Goal: Task Accomplishment & Management: Manage account settings

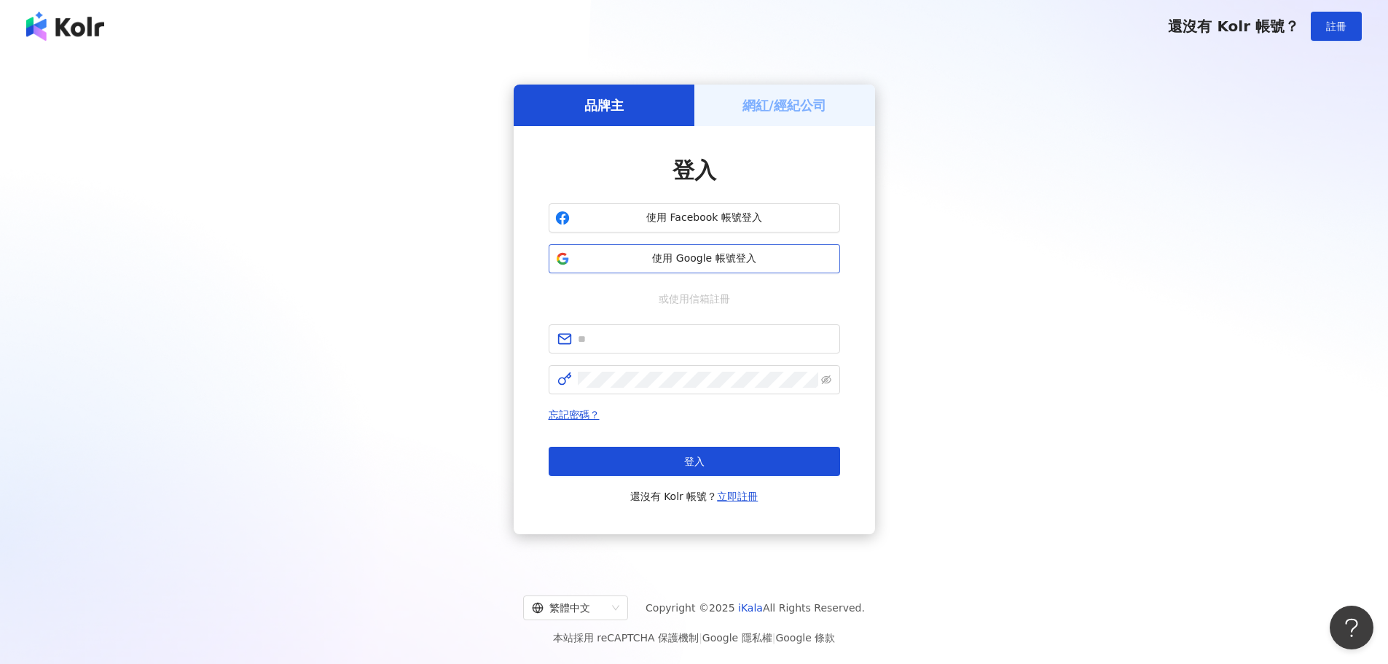
click at [588, 269] on button "使用 Google 帳號登入" at bounding box center [695, 258] width 292 height 29
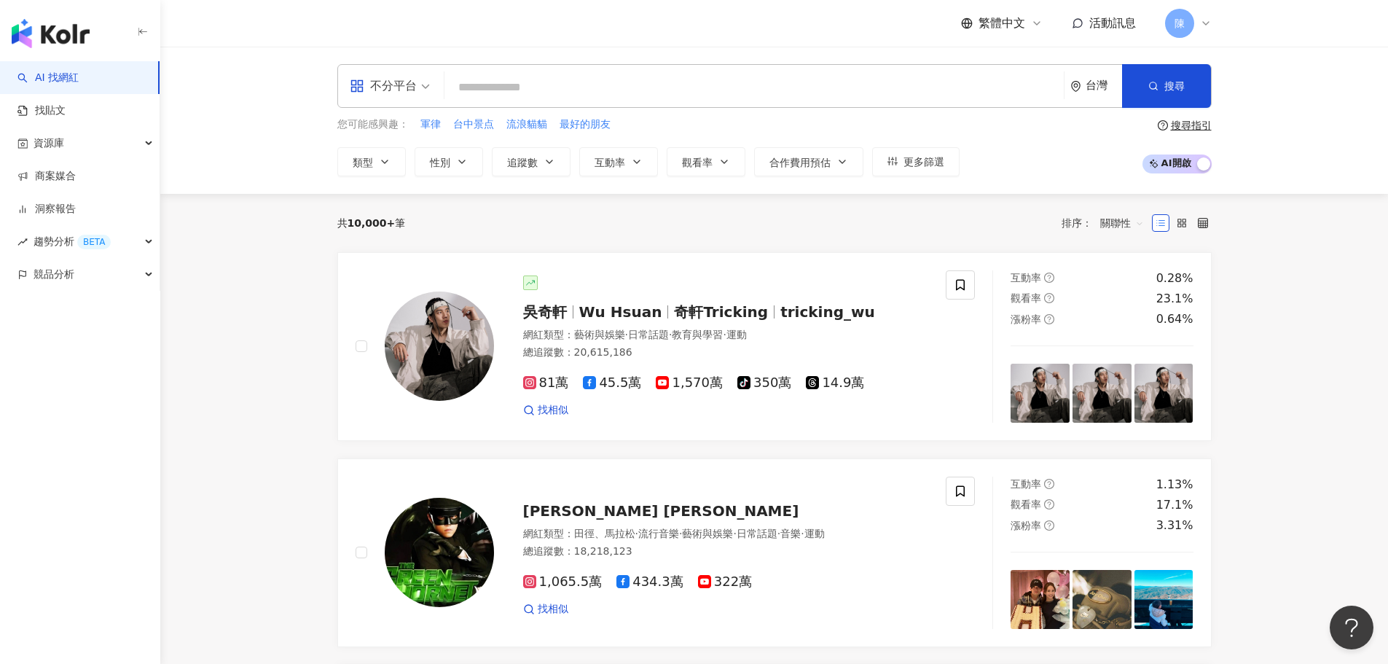
click at [1117, 26] on span "活動訊息" at bounding box center [1113, 23] width 47 height 14
click at [1025, 226] on div "共 10,000+ 筆 排序： 關聯性" at bounding box center [774, 222] width 875 height 23
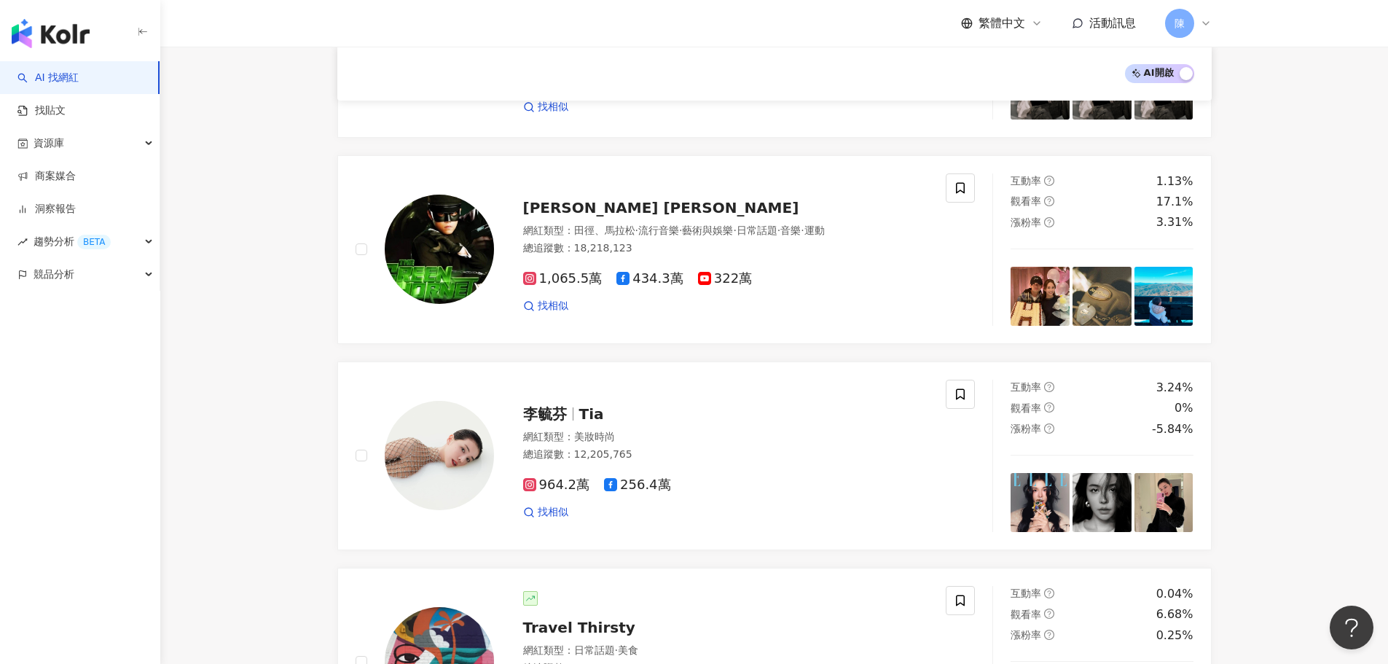
scroll to position [583, 0]
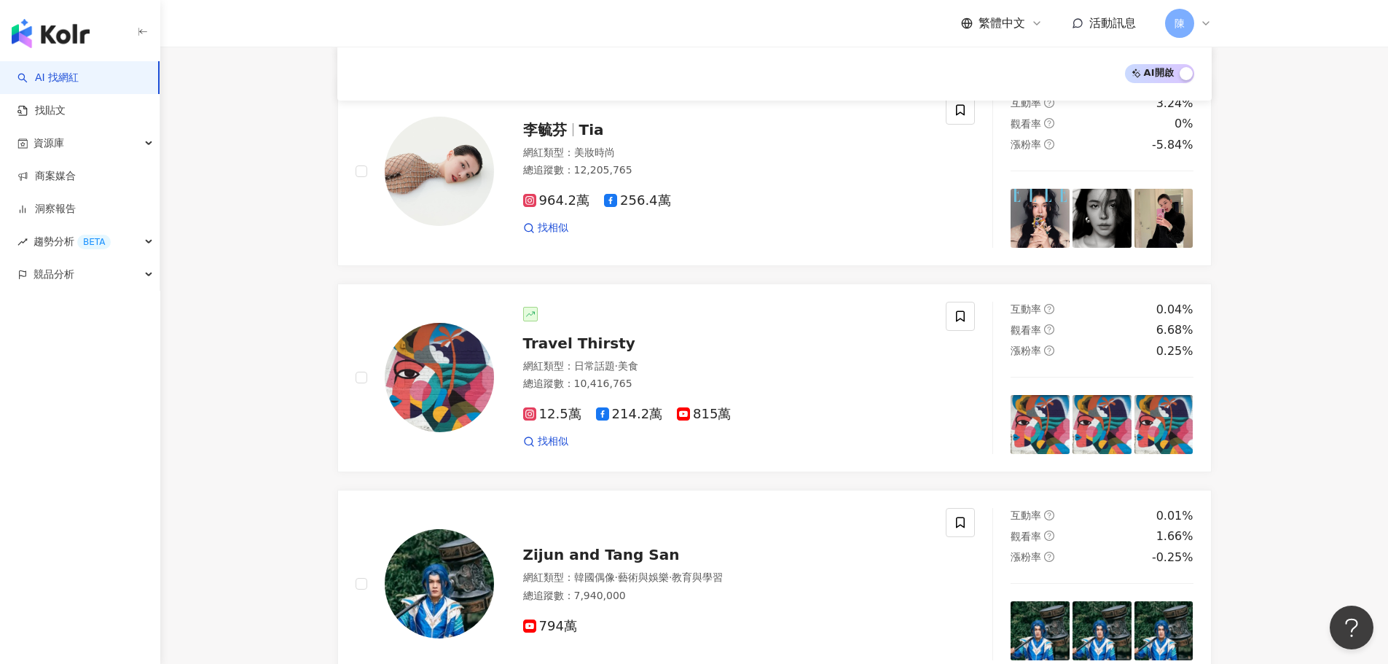
click at [1106, 18] on span "活動訊息" at bounding box center [1113, 23] width 47 height 14
click at [1235, 20] on div "繁體中文 活動訊息 [PERSON_NAME]" at bounding box center [774, 23] width 933 height 47
click at [1203, 23] on icon at bounding box center [1206, 23] width 12 height 12
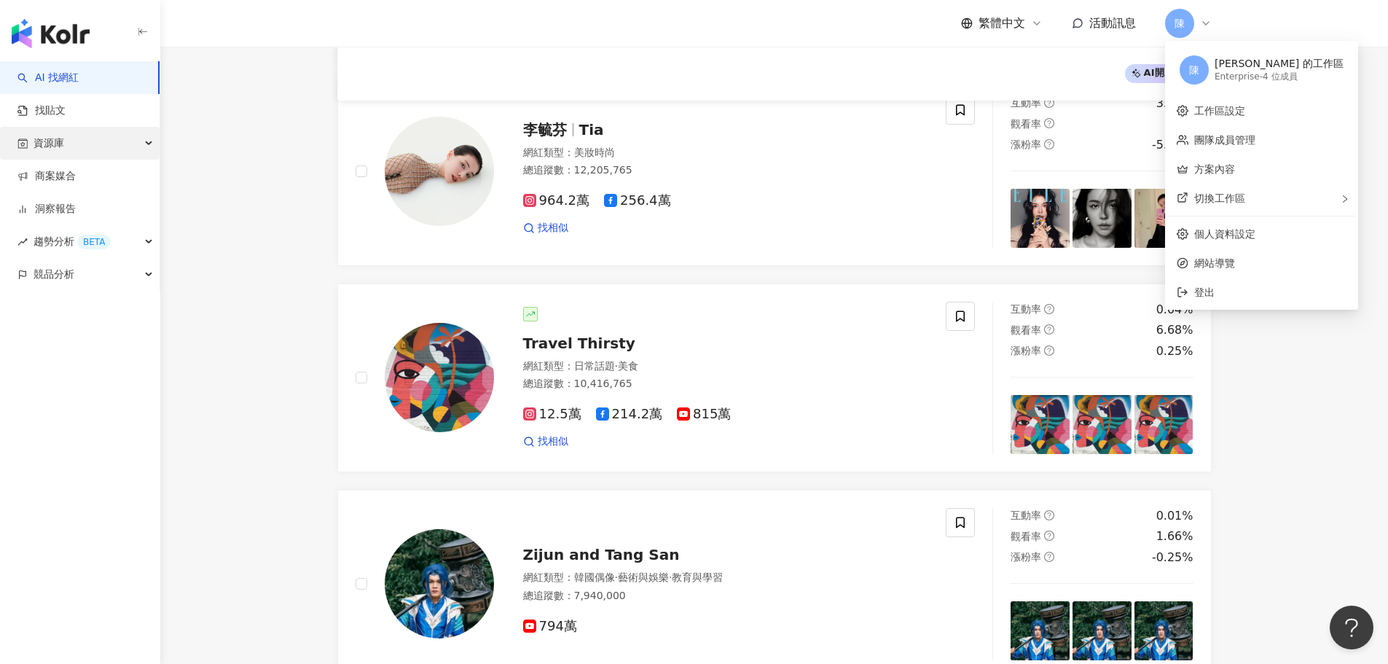
click at [85, 150] on div "資源庫" at bounding box center [80, 143] width 160 height 33
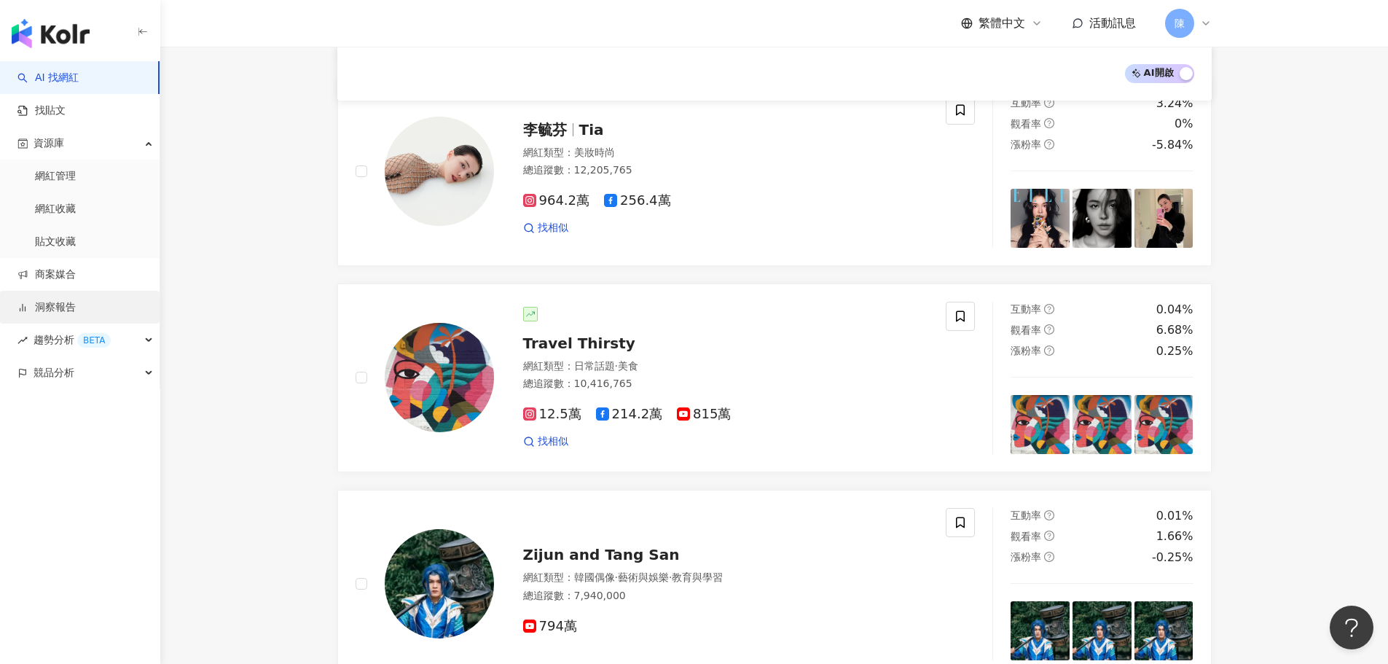
click at [74, 311] on link "洞察報告" at bounding box center [46, 307] width 58 height 15
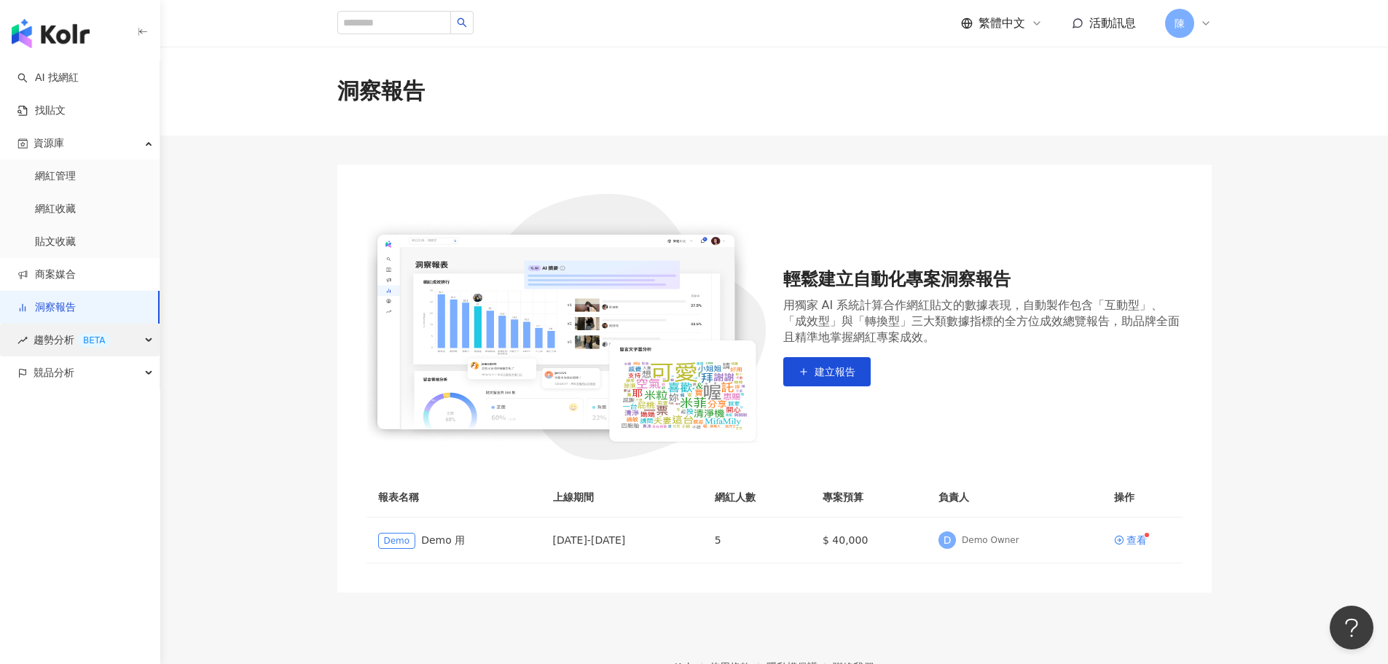
click at [79, 341] on div "BETA" at bounding box center [94, 340] width 34 height 15
click at [76, 274] on link "商案媒合" at bounding box center [46, 274] width 58 height 15
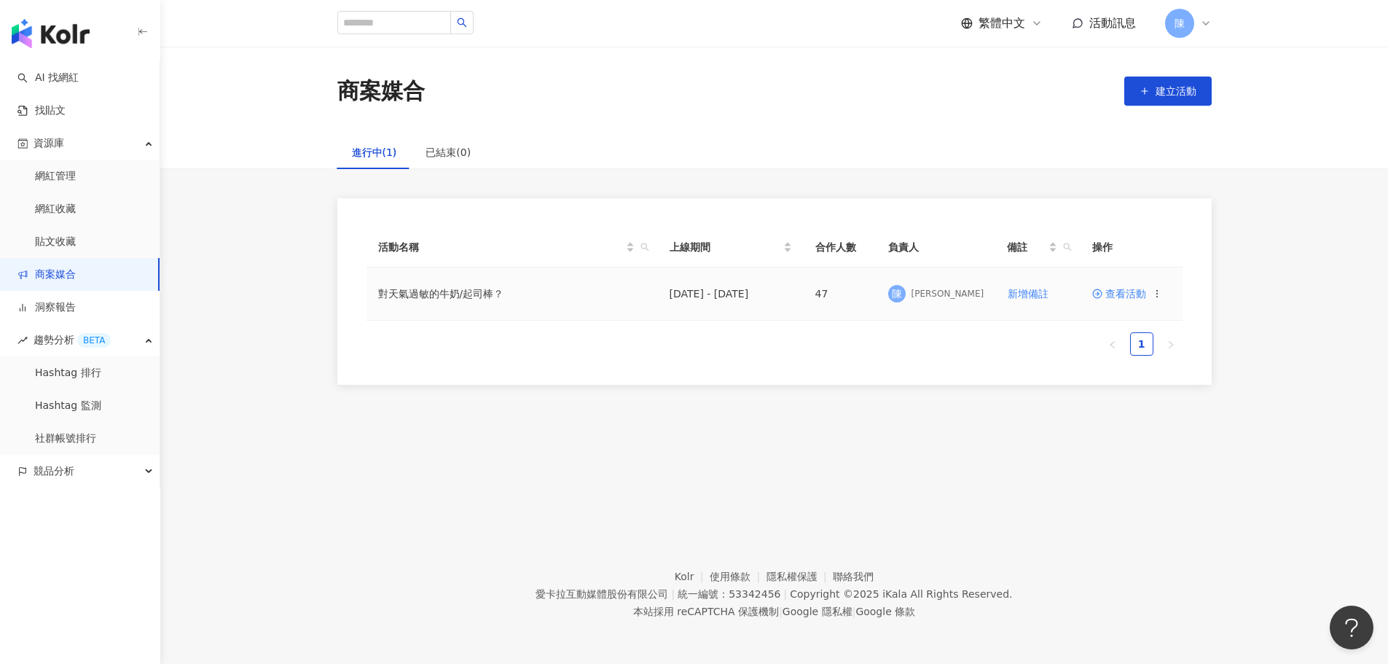
click at [1144, 290] on span "查看活動" at bounding box center [1120, 294] width 54 height 10
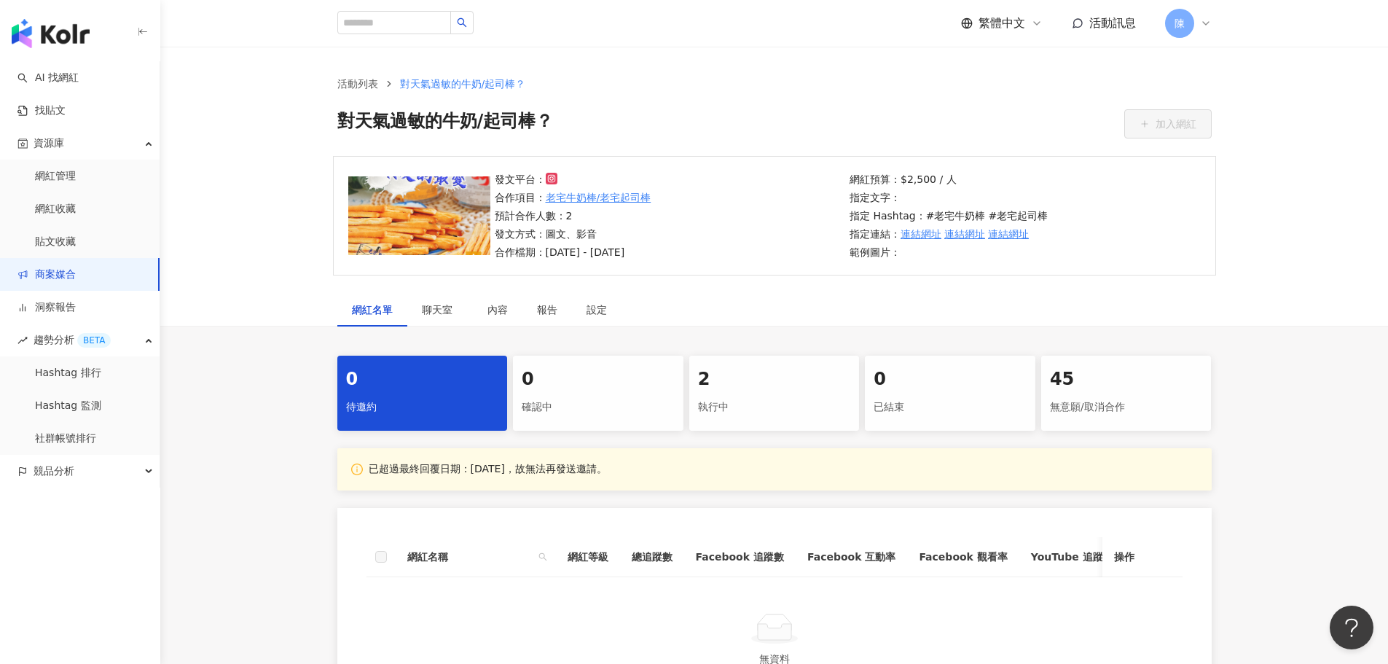
click at [757, 386] on div "2" at bounding box center [774, 379] width 153 height 25
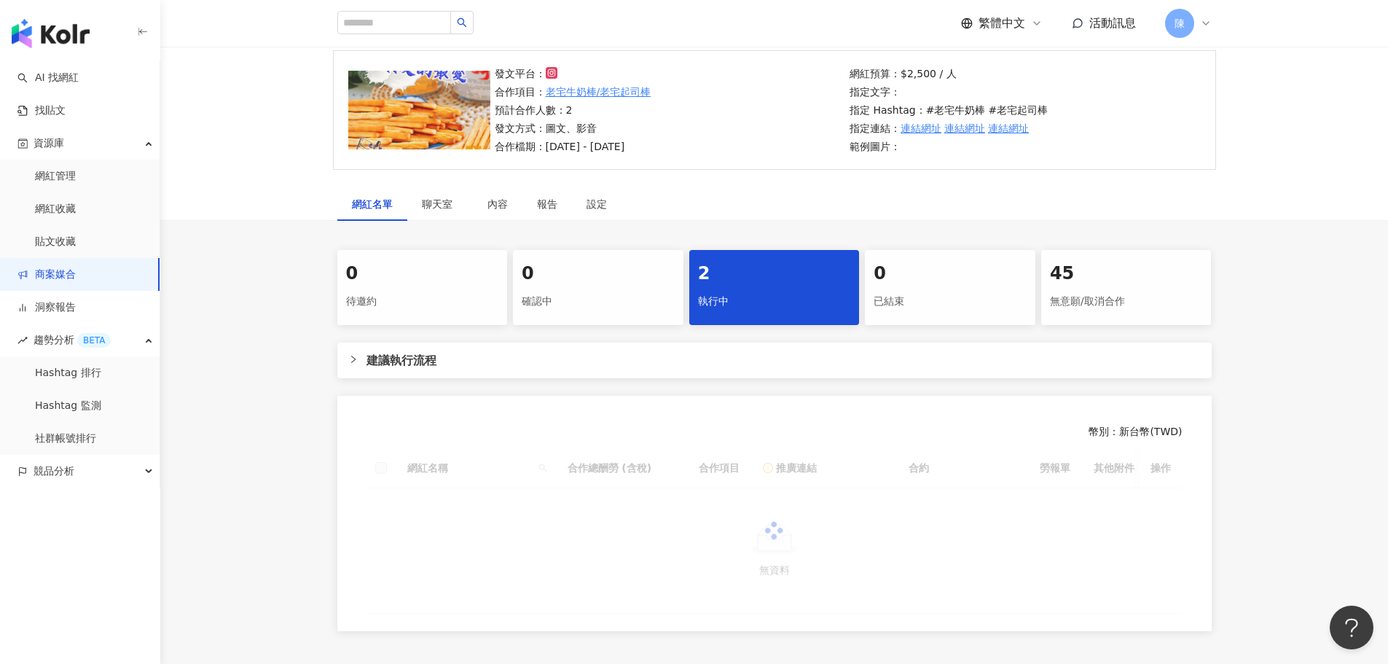
scroll to position [219, 0]
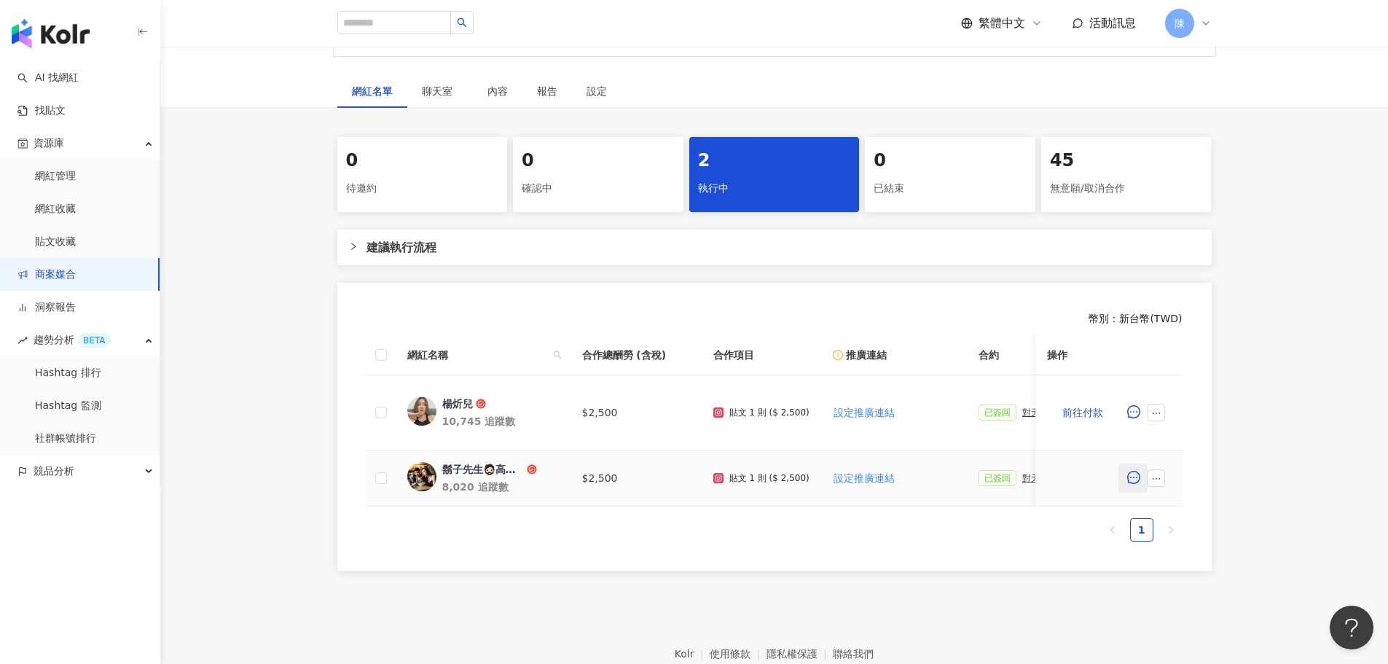
click at [1137, 478] on icon "message" at bounding box center [1134, 477] width 13 height 13
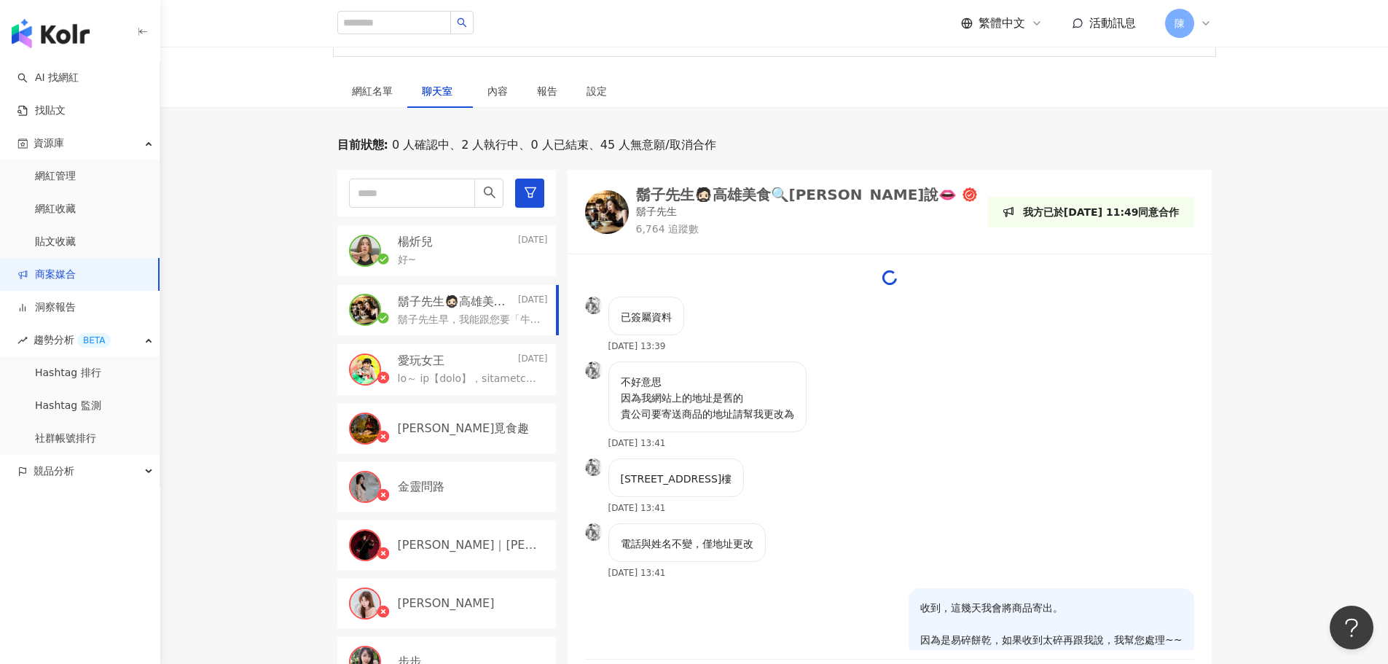
scroll to position [1336, 0]
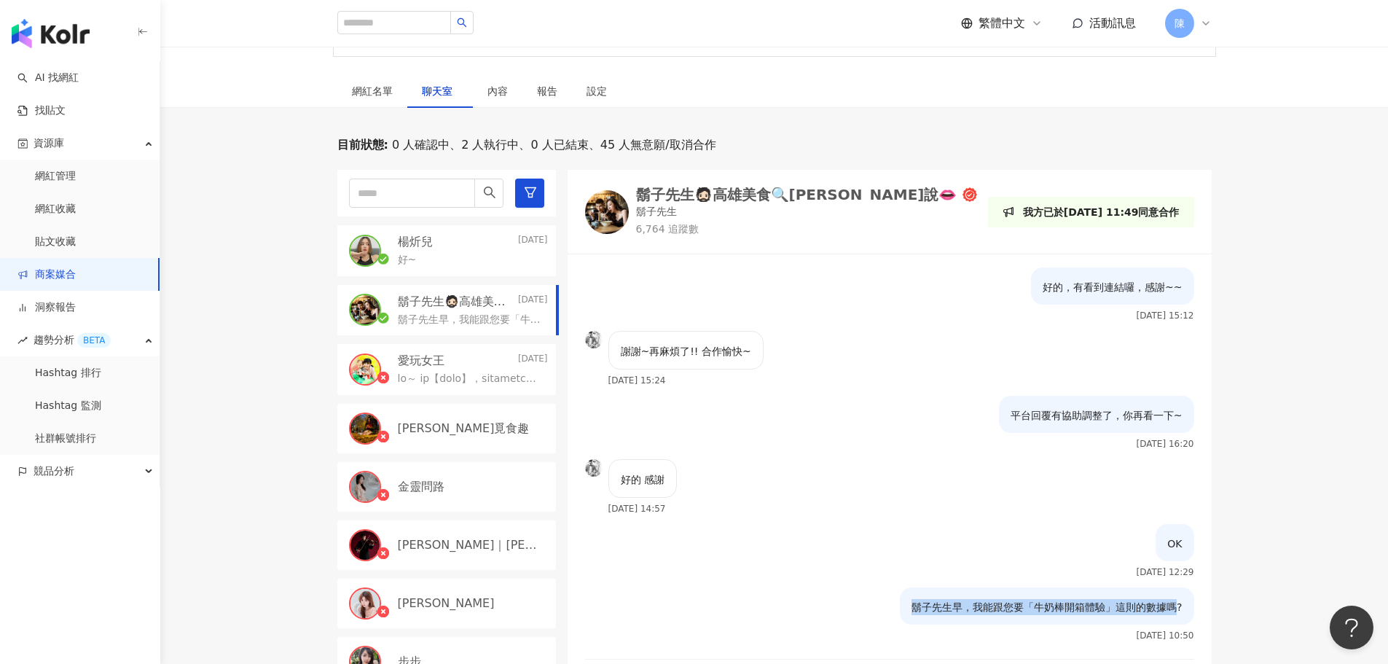
drag, startPoint x: 906, startPoint y: 603, endPoint x: 1163, endPoint y: 612, distance: 257.4
click at [1163, 612] on p "鬍子先生早，我能跟您要「牛奶棒開箱體驗」這則的數據嗎?" at bounding box center [1047, 607] width 270 height 16
copy p "鬍子先生早，我能跟您要「牛奶棒開箱體驗」這則的數據嗎"
click at [663, 198] on div "鬍子先生🧔🏻高雄美食🔍[PERSON_NAME]說👄" at bounding box center [796, 194] width 321 height 15
click at [490, 91] on div "內容" at bounding box center [498, 91] width 20 height 16
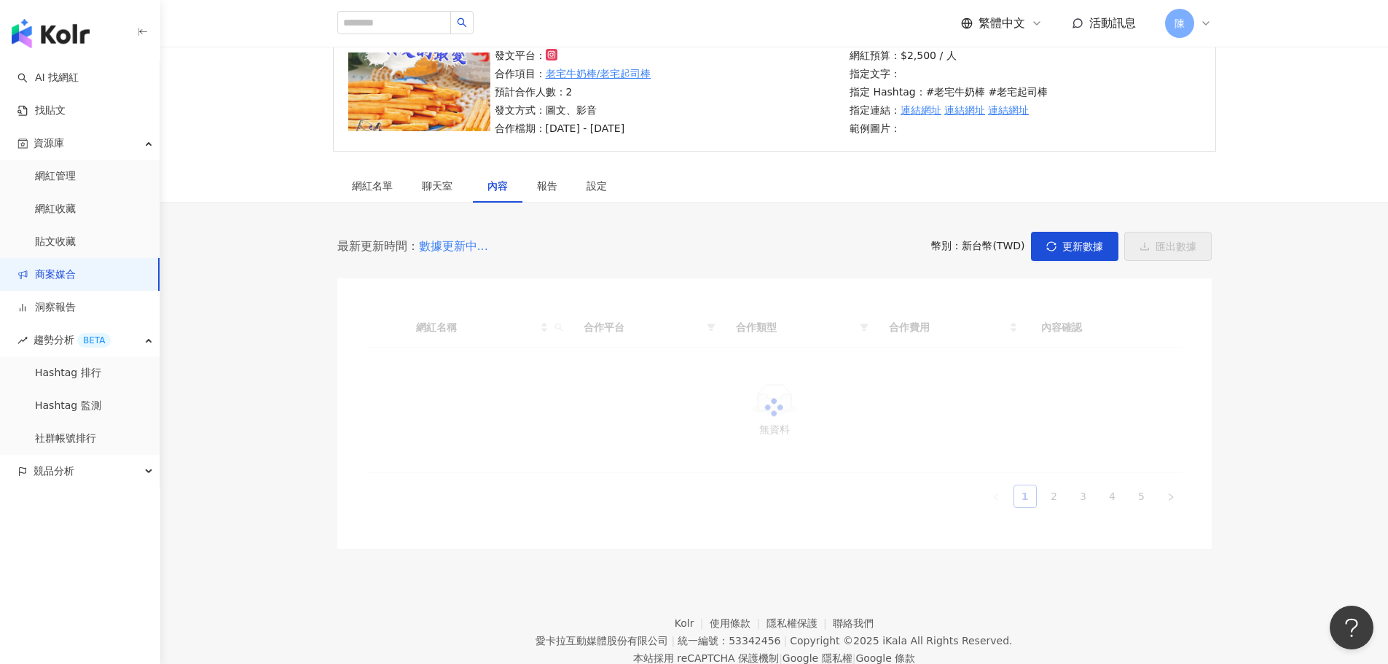
scroll to position [171, 0]
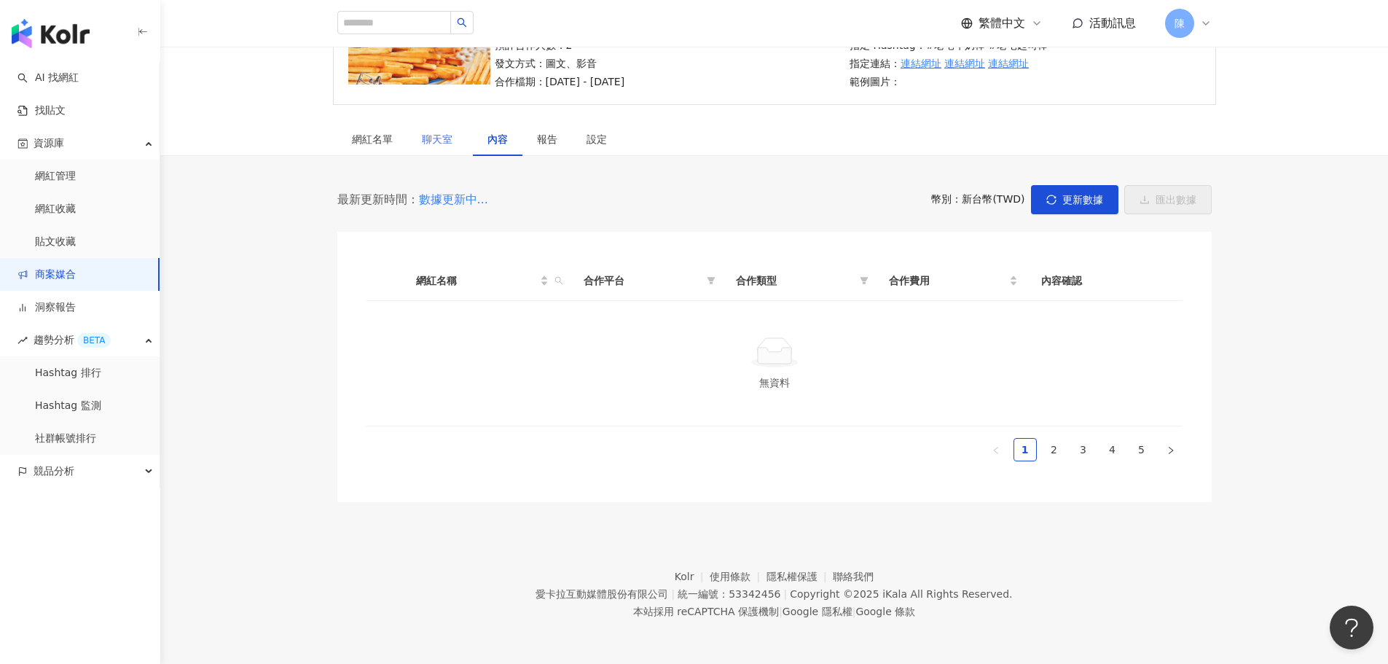
click at [429, 130] on div "聊天室" at bounding box center [440, 139] width 66 height 34
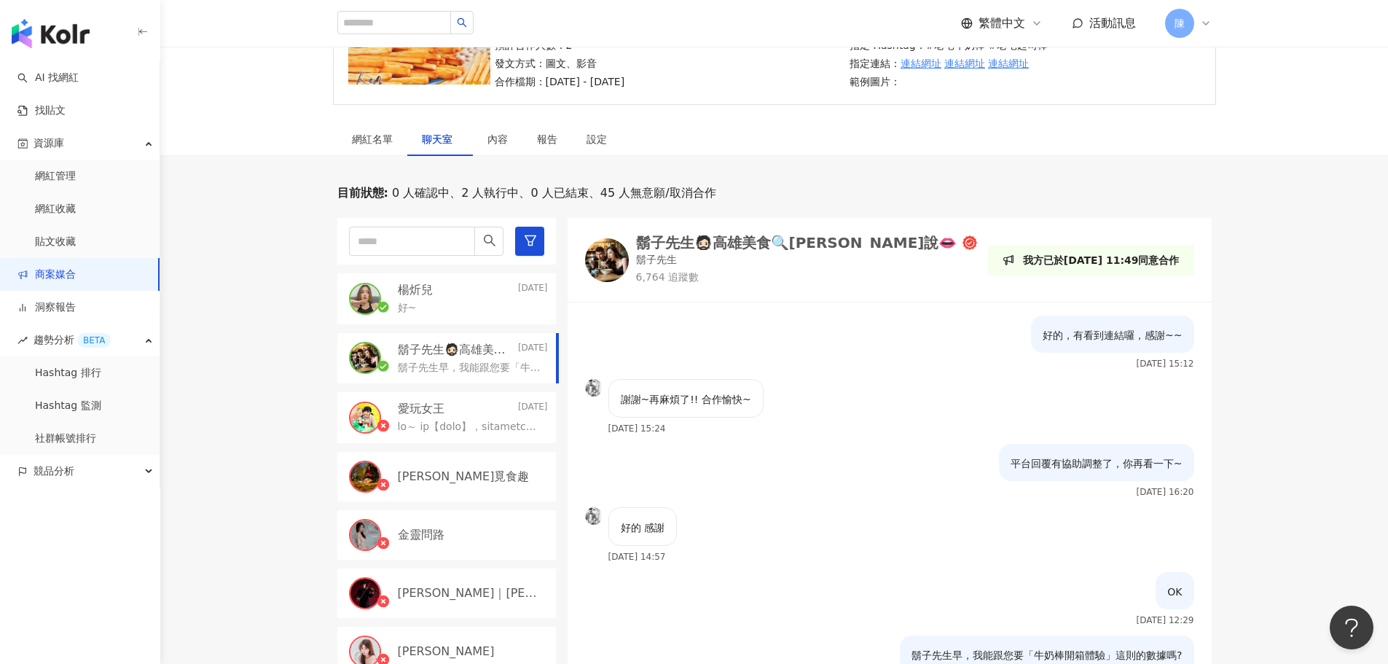
scroll to position [1336, 0]
click at [388, 136] on div "網紅名單" at bounding box center [372, 139] width 41 height 16
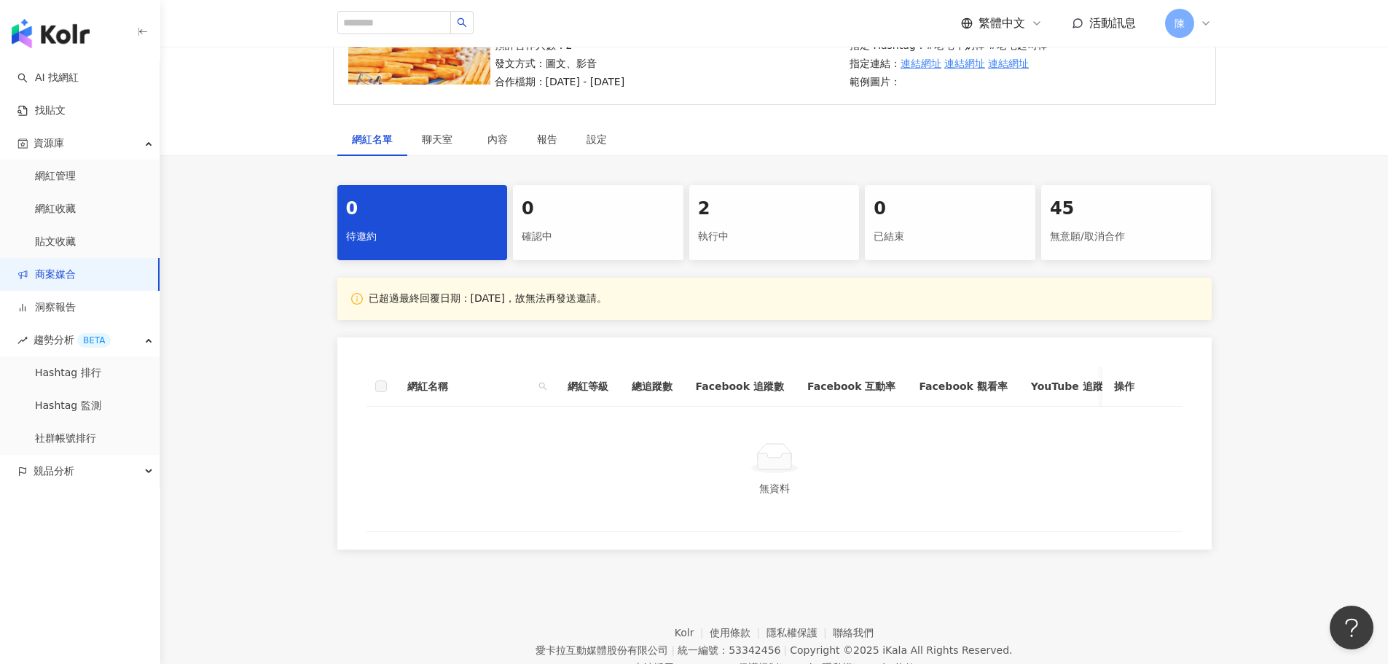
click at [723, 226] on div "執行中" at bounding box center [774, 236] width 153 height 25
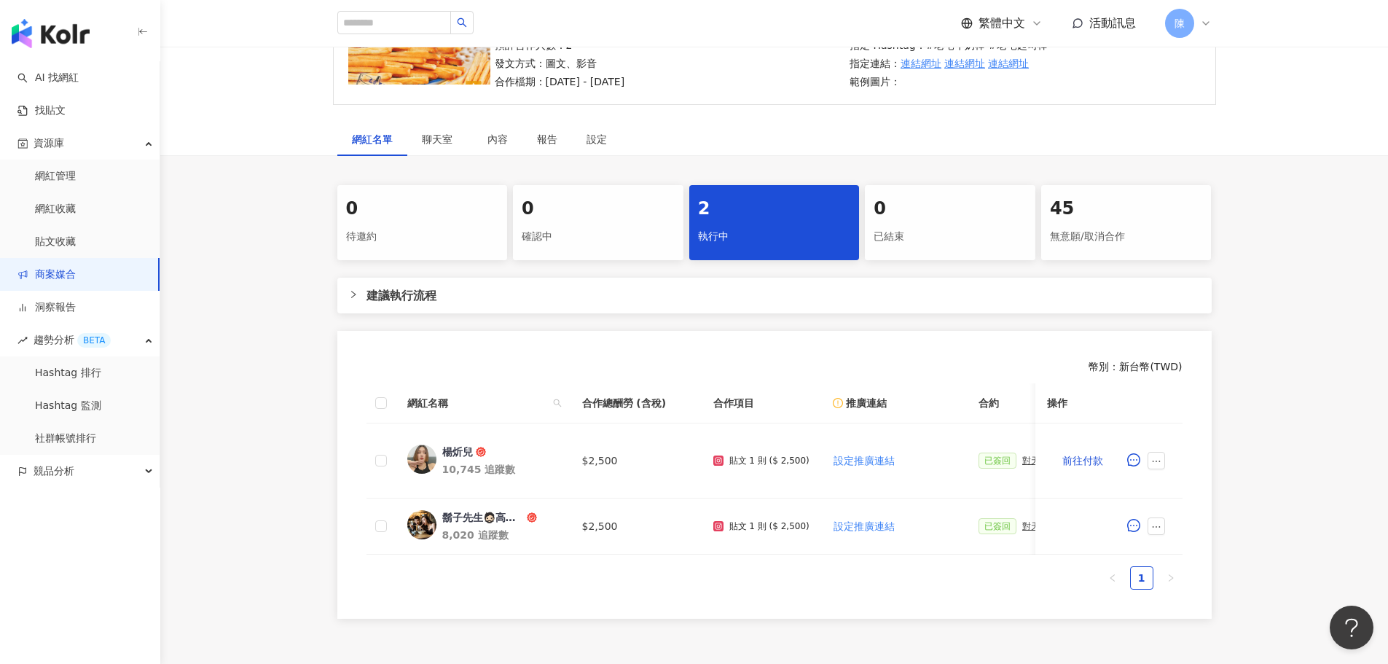
drag, startPoint x: 679, startPoint y: 566, endPoint x: 785, endPoint y: 566, distance: 106.4
click at [785, 566] on div "網紅名稱 合作總酬勞 (含稅) 合作項目 推廣連結 合約 勞報單 其他附件 上線連結 領款人身份 備註 付款狀態 操作 楊炘兒 10,745 追蹤數 $2,5…" at bounding box center [775, 486] width 816 height 206
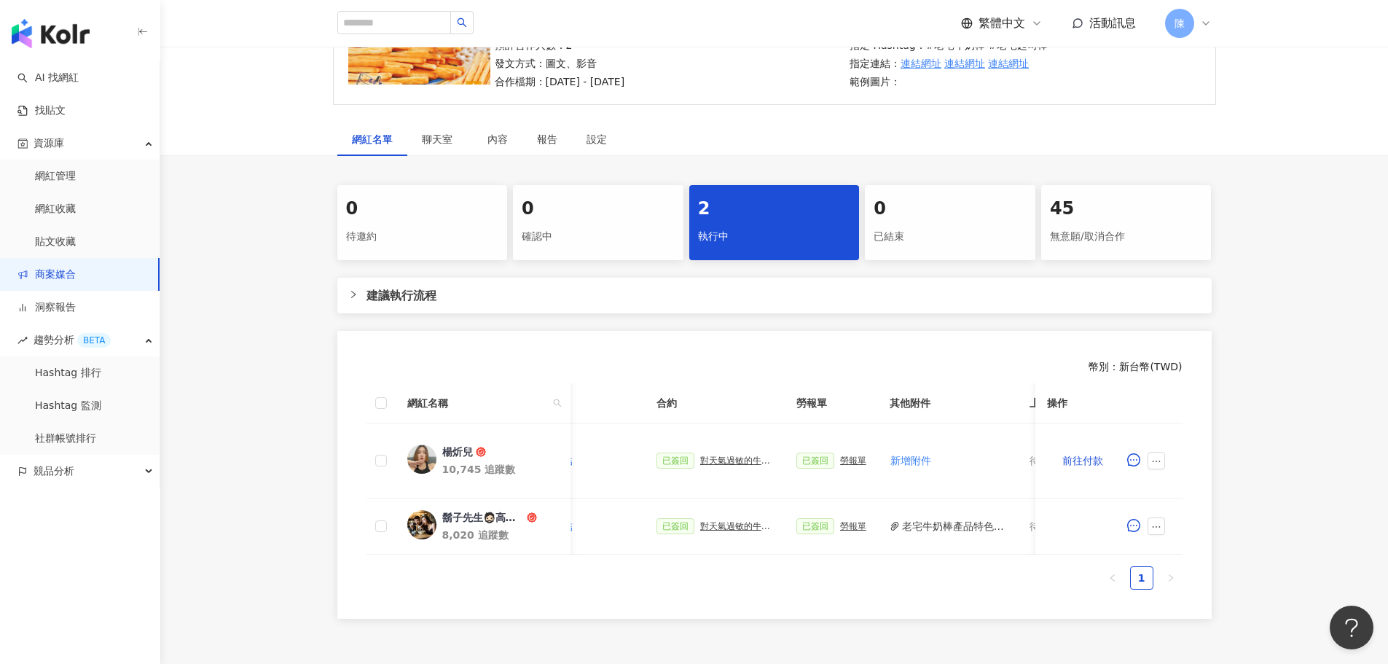
scroll to position [0, 318]
click at [732, 528] on div "對天氣過敏的牛奶棒？" at bounding box center [741, 526] width 73 height 10
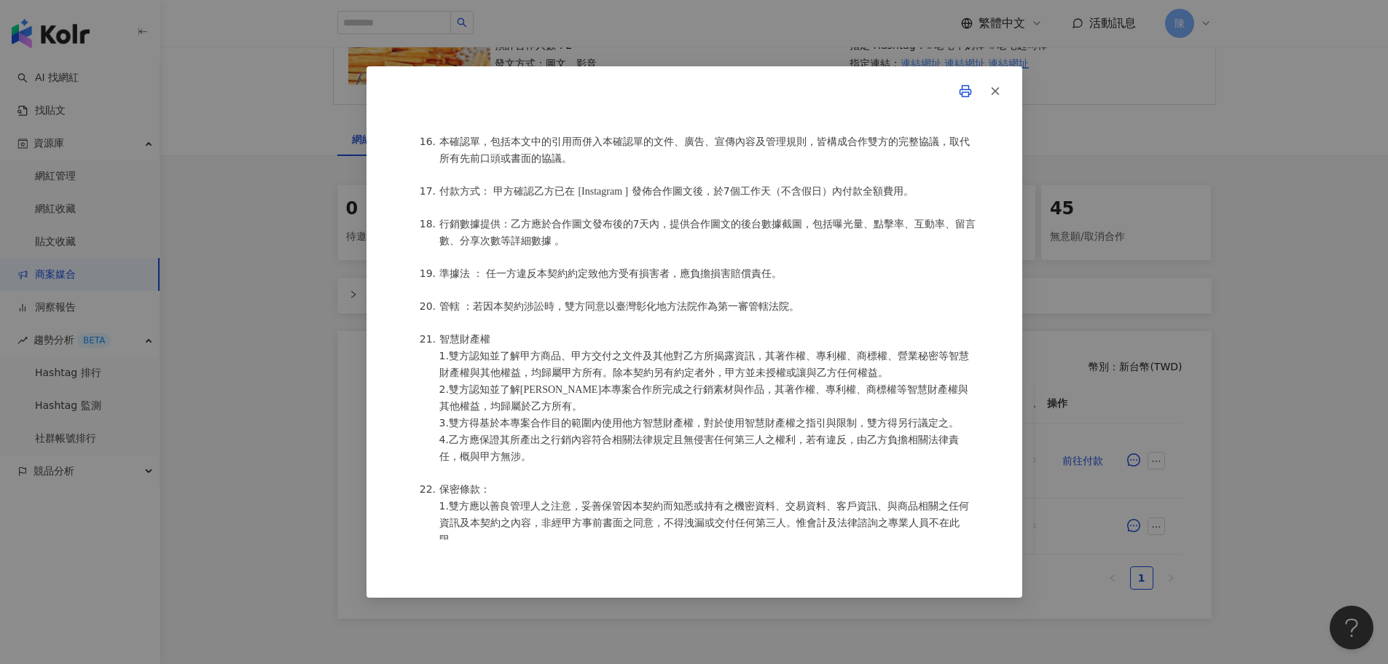
scroll to position [1676, 0]
drag, startPoint x: 835, startPoint y: 244, endPoint x: 522, endPoint y: 272, distance: 313.9
click at [522, 249] on li "行銷數據提供：乙方應於合作圖文發布後的 7 天內，提供合作圖文的後台數據截圖，包括曝光量、點擊率、互動率、留言數、分享次數等詳細數據 。" at bounding box center [708, 232] width 539 height 34
copy span "曝光量、點擊率、互動率、留言數、分享次數"
click at [1004, 93] on button "button" at bounding box center [994, 91] width 29 height 29
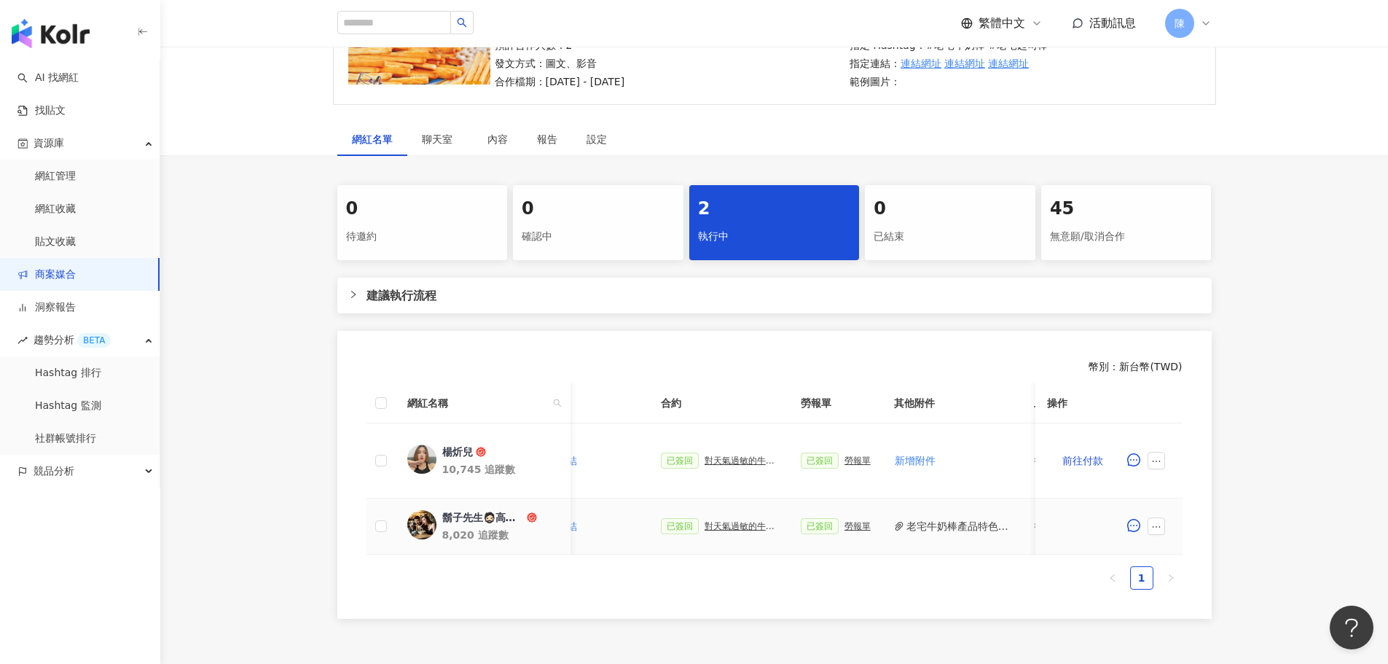
click at [922, 527] on button "老宅牛奶棒產品特色.pdf" at bounding box center [959, 526] width 104 height 16
click at [739, 530] on div "對天氣過敏的牛奶棒？" at bounding box center [741, 526] width 73 height 10
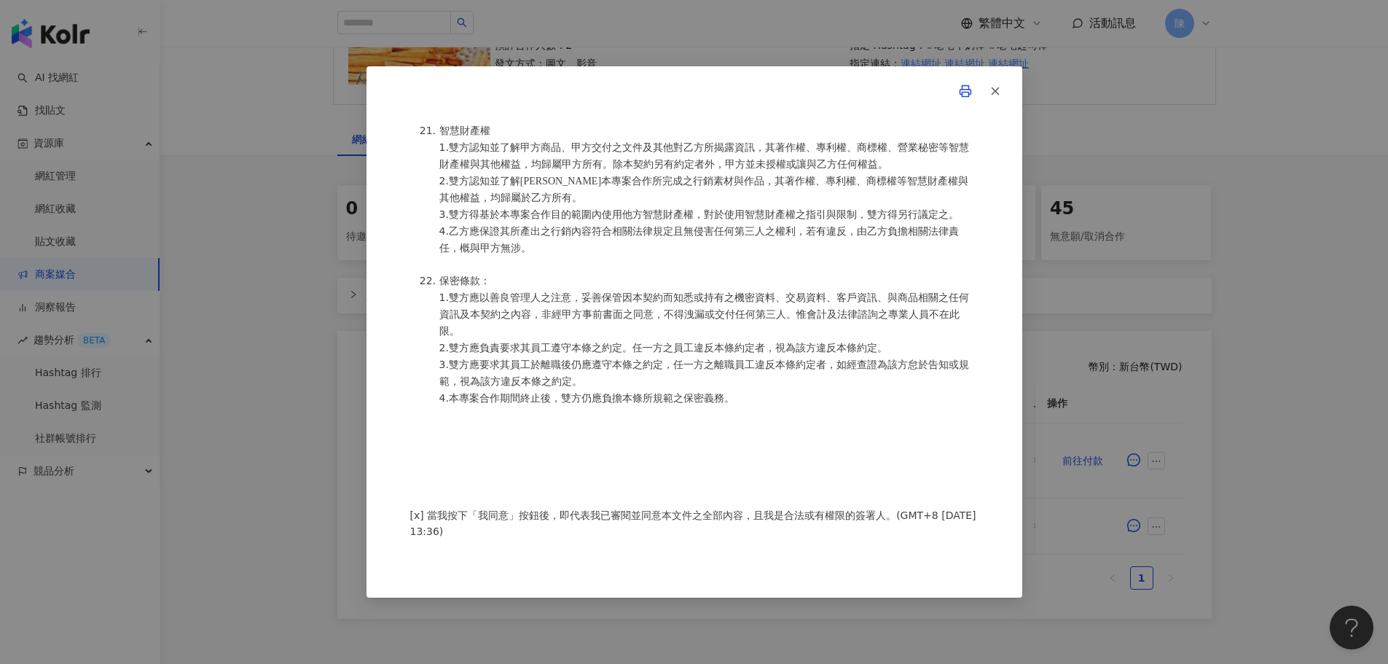
scroll to position [1559, 0]
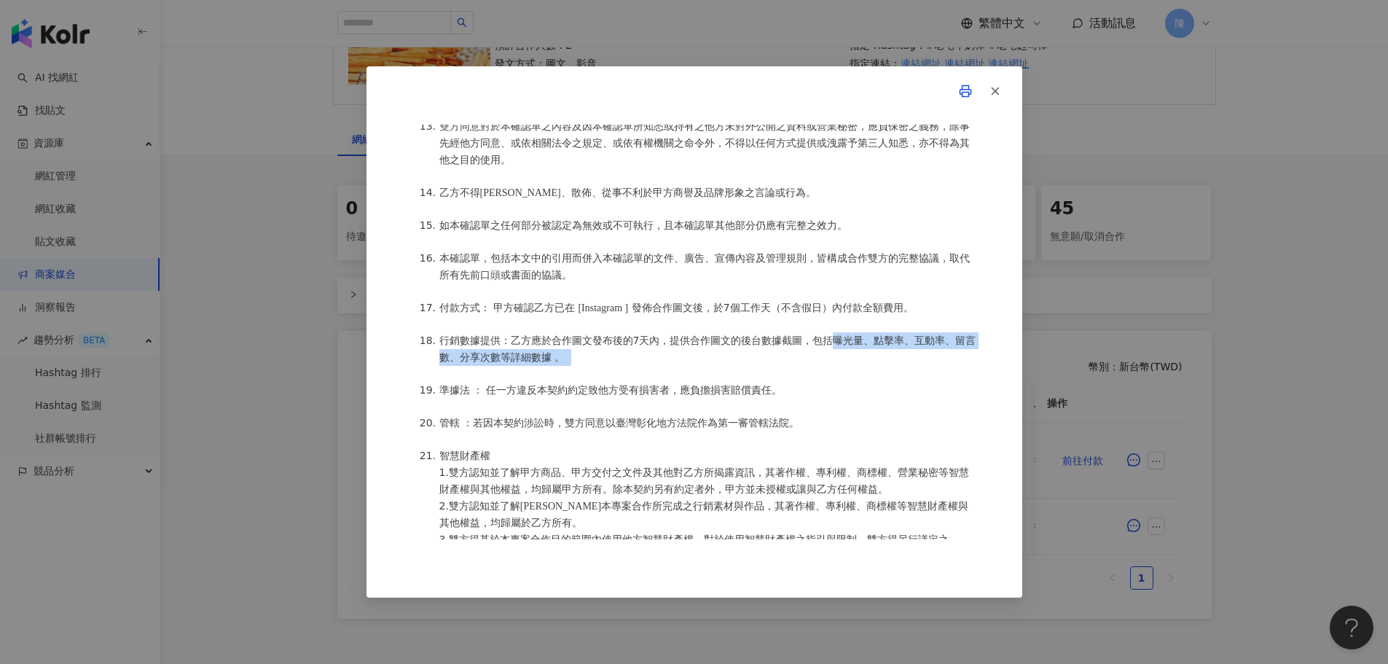
drag, startPoint x: 839, startPoint y: 368, endPoint x: 829, endPoint y: 392, distance: 25.9
copy li "曝光量、點擊率、互動率、留言數、分享次數等詳細數據 。"
click at [995, 94] on icon "button" at bounding box center [995, 91] width 13 height 13
